Goal: Communication & Community: Answer question/provide support

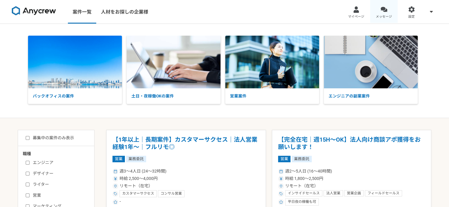
click at [384, 9] on div at bounding box center [383, 9] width 7 height 7
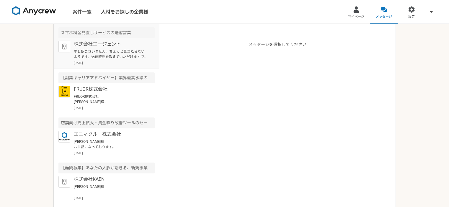
click at [120, 49] on p "申し訳ございません。ちょっと見当たらないようです。送信時間を教えていただけますでしょうか。 もしくは、こちらから一度メールを送らせていただきましょうか。 よろ…" at bounding box center [110, 54] width 73 height 11
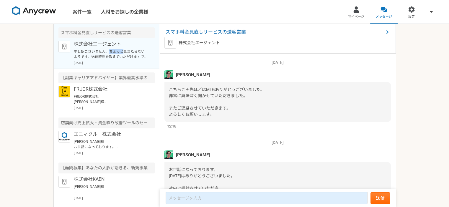
scroll to position [754, 0]
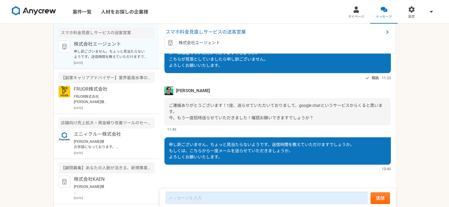
click at [31, 50] on div "案件一覧 人材をお探しの企業様 マイページ メッセージ 設定 スマホ料金見直しサービスの送客営業 株式会社エージェント 申し訳ございません。ちょっと見当たらな…" at bounding box center [224, 103] width 449 height 207
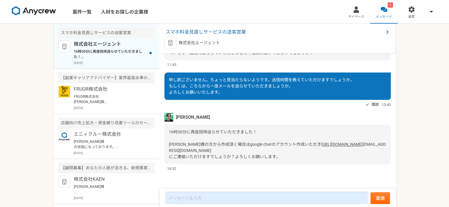
scroll to position [745, 0]
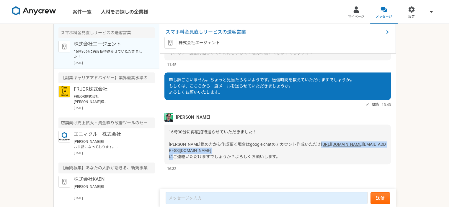
drag, startPoint x: 167, startPoint y: 144, endPoint x: 262, endPoint y: 149, distance: 94.5
click at [262, 149] on div "16時30分に再度招待送らせていただきました！ [PERSON_NAME]様の方から作成頂く場合はgoogle chatのアカウント作成いただき [URL][…" at bounding box center [277, 145] width 226 height 40
click at [281, 147] on div "16時30分に再度招待送らせていただきました！ [PERSON_NAME]様の方から作成頂く場合はgoogle chatのアカウント作成いただき [URL][…" at bounding box center [277, 145] width 226 height 40
click at [321, 145] on link "[URL][DOMAIN_NAME]" at bounding box center [342, 144] width 42 height 5
click at [299, 172] on div "16:32" at bounding box center [277, 169] width 226 height 6
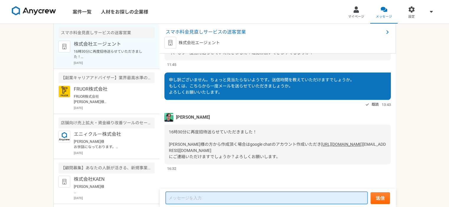
click at [286, 202] on textarea at bounding box center [266, 198] width 202 height 12
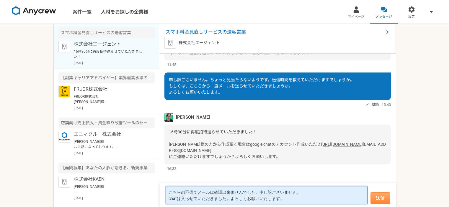
type textarea "こちらの不備でメールは確認出来ませんでした。申し訳ございません。 chatは入らせていただきました。よろしくお願いいたします。"
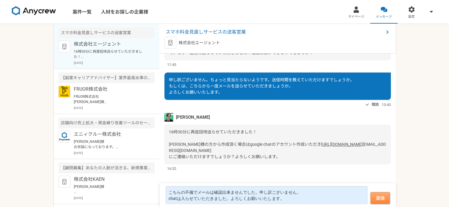
click at [381, 199] on button "送信" at bounding box center [379, 199] width 19 height 12
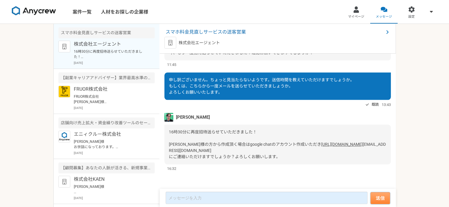
scroll to position [572, 0]
